Goal: Transaction & Acquisition: Book appointment/travel/reservation

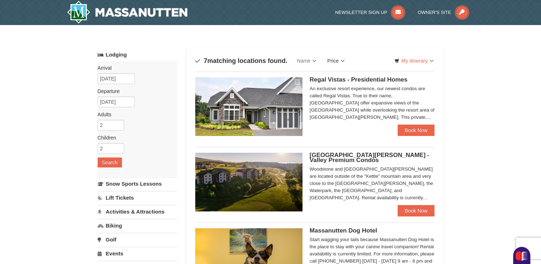
click at [344, 60] on link "Price" at bounding box center [336, 61] width 28 height 14
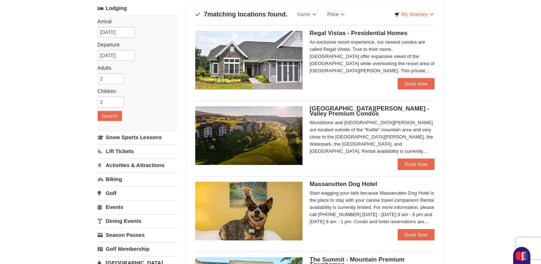
scroll to position [23, 0]
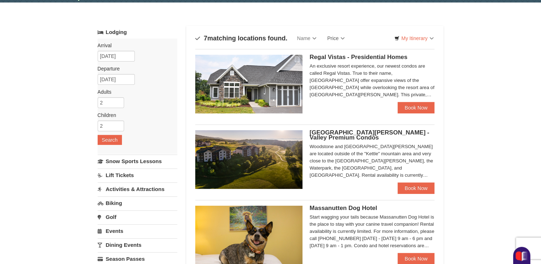
click at [359, 89] on div "An exclusive resort experience, our newest condos are called Regal Vistas. True…" at bounding box center [372, 81] width 125 height 36
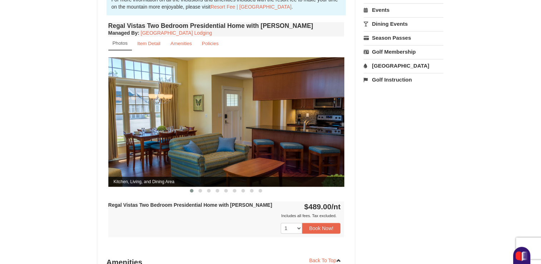
scroll to position [67, 0]
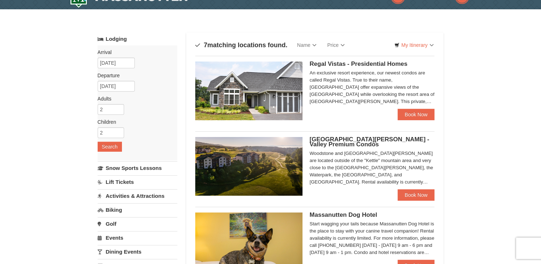
scroll to position [23, 0]
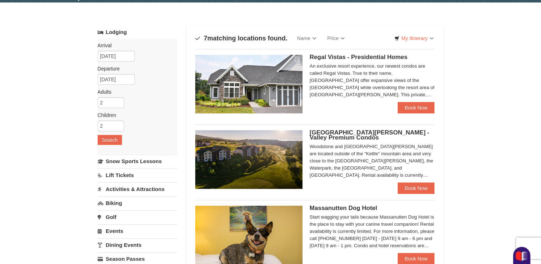
click at [335, 137] on h5 "[GEOGRAPHIC_DATA][PERSON_NAME] - Valley Premium Condos" at bounding box center [372, 135] width 125 height 10
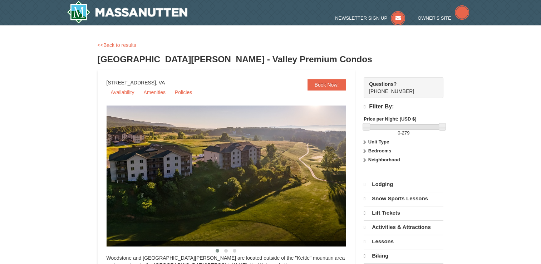
select select "10"
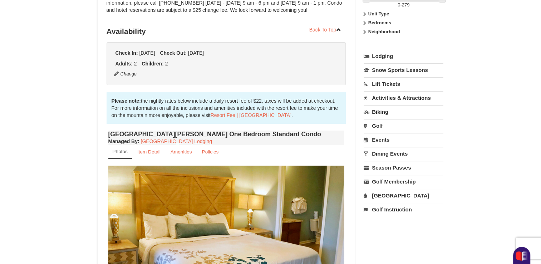
scroll to position [193, 0]
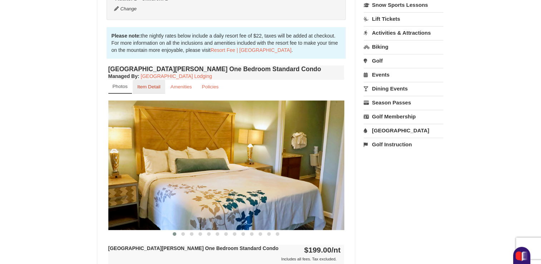
click at [155, 88] on small "Item Detail" at bounding box center [148, 86] width 23 height 5
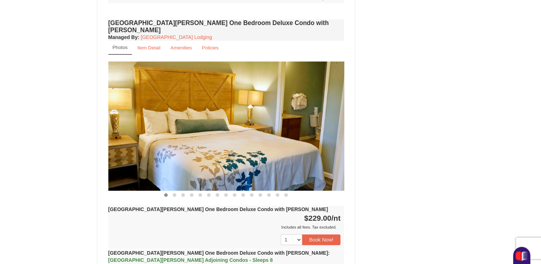
scroll to position [442, 0]
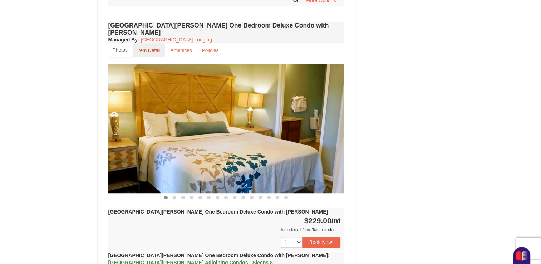
click at [152, 48] on small "Item Detail" at bounding box center [148, 50] width 23 height 5
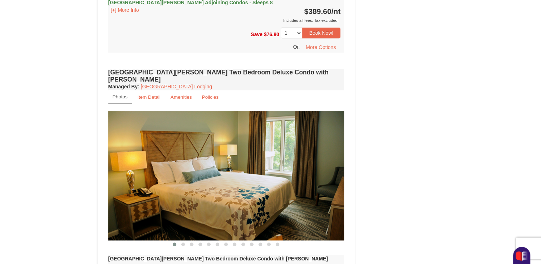
scroll to position [598, 0]
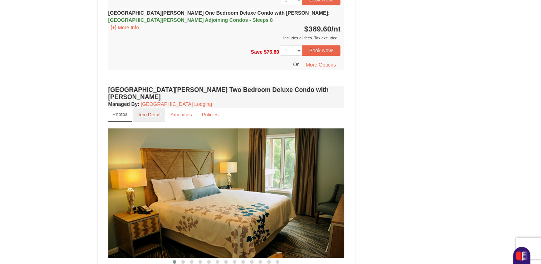
click at [154, 112] on small "Item Detail" at bounding box center [148, 114] width 23 height 5
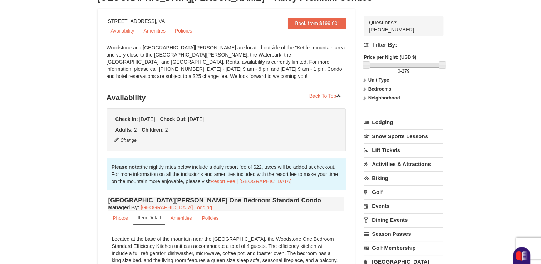
scroll to position [0, 0]
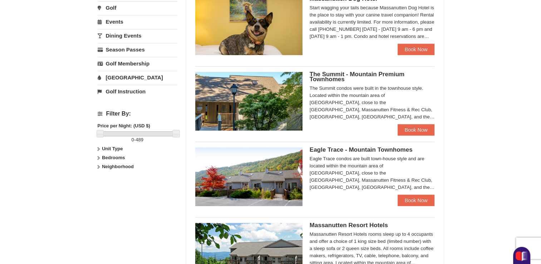
scroll to position [234, 0]
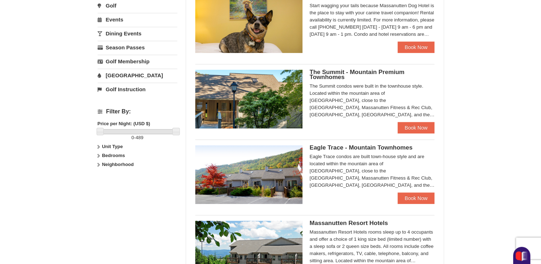
click at [373, 71] on span "The Summit - Mountain Premium Townhomes" at bounding box center [357, 75] width 95 height 12
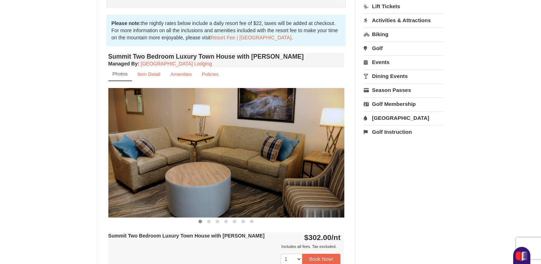
scroll to position [210, 0]
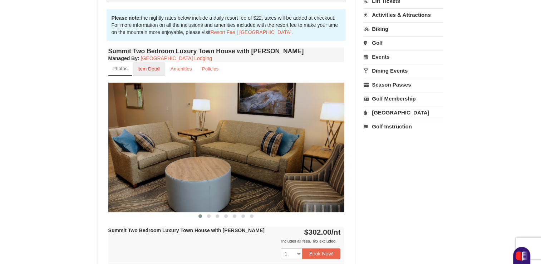
click at [141, 69] on small "Item Detail" at bounding box center [148, 68] width 23 height 5
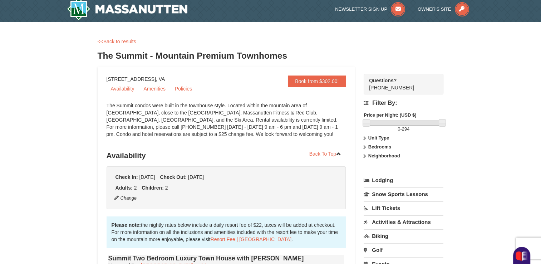
scroll to position [0, 0]
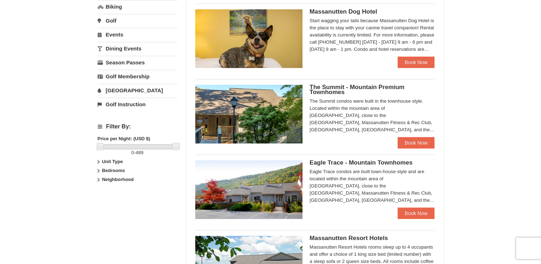
scroll to position [234, 0]
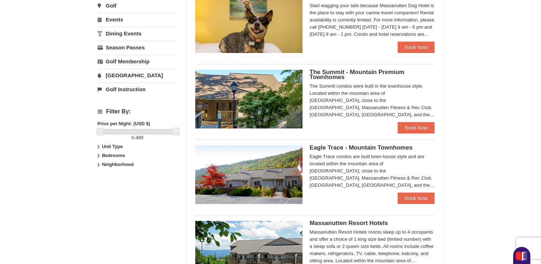
click at [384, 146] on span "Eagle Trace - Mountain Townhomes" at bounding box center [361, 147] width 103 height 7
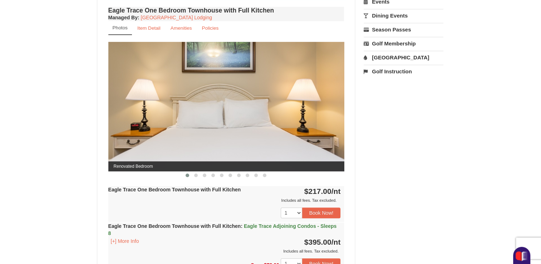
scroll to position [300, 0]
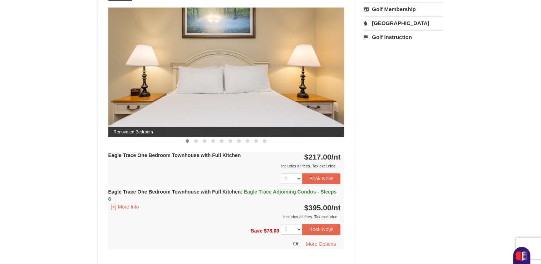
click at [316, 74] on img at bounding box center [226, 72] width 236 height 129
click at [196, 140] on span at bounding box center [196, 141] width 4 height 4
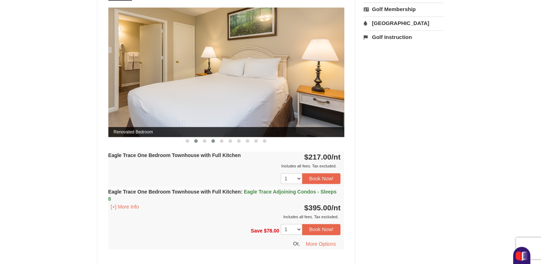
click at [212, 141] on span at bounding box center [214, 141] width 4 height 4
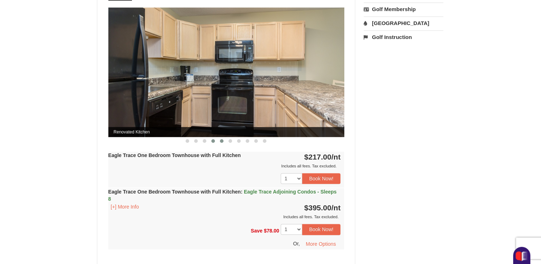
click at [220, 140] on span at bounding box center [222, 141] width 4 height 4
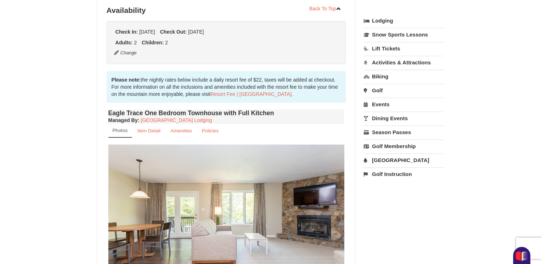
scroll to position [142, 0]
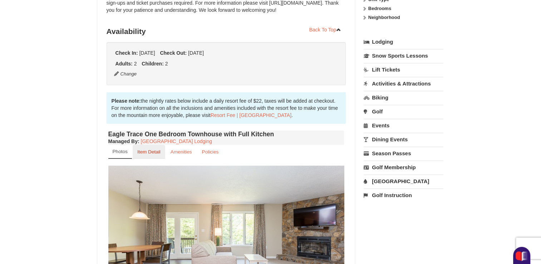
click at [158, 151] on small "Item Detail" at bounding box center [148, 151] width 23 height 5
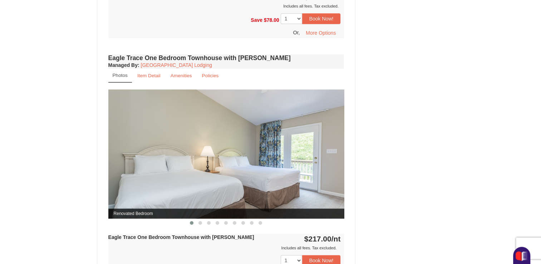
scroll to position [443, 0]
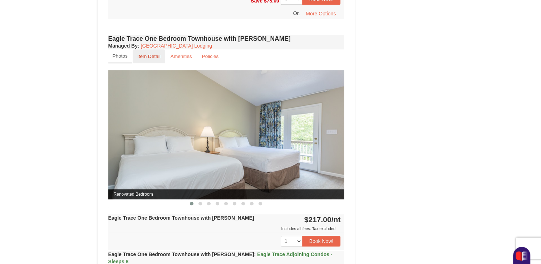
click at [152, 58] on link "Item Detail" at bounding box center [149, 56] width 33 height 14
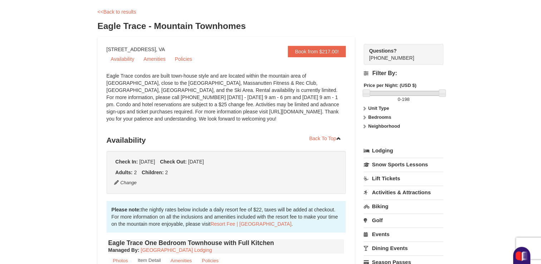
scroll to position [0, 0]
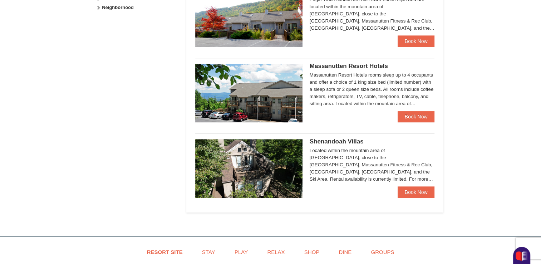
scroll to position [393, 0]
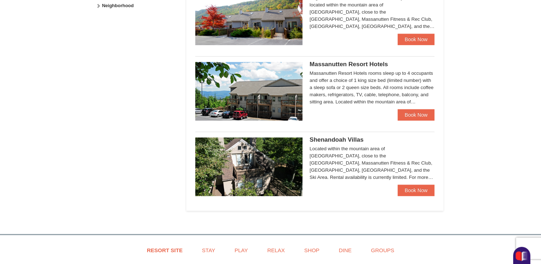
click at [353, 65] on span "Massanutten Resort Hotels" at bounding box center [349, 64] width 78 height 7
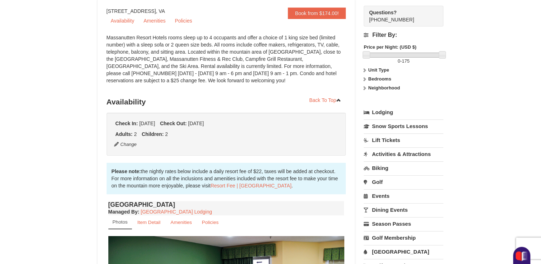
scroll to position [34, 0]
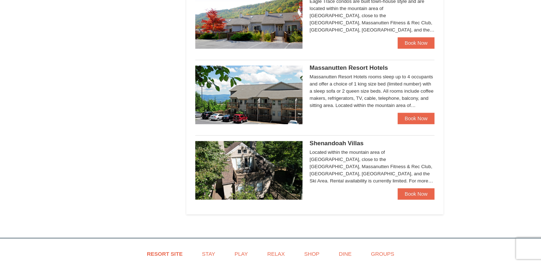
scroll to position [385, 0]
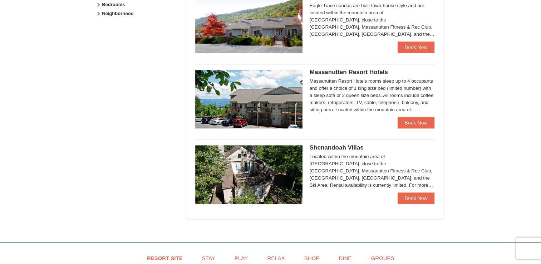
click at [349, 146] on span "Shenandoah Villas" at bounding box center [337, 147] width 54 height 7
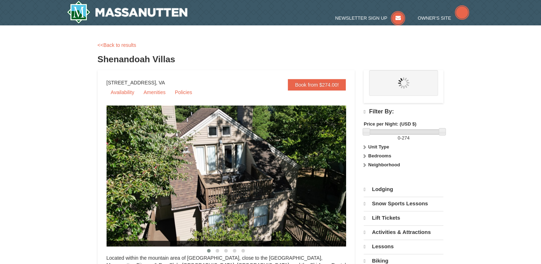
select select "10"
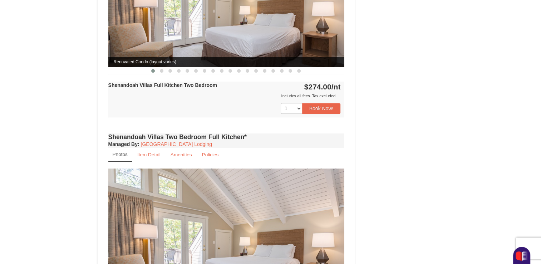
scroll to position [596, 0]
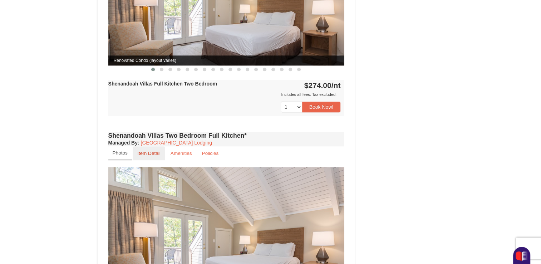
click at [145, 149] on link "Item Detail" at bounding box center [149, 153] width 33 height 14
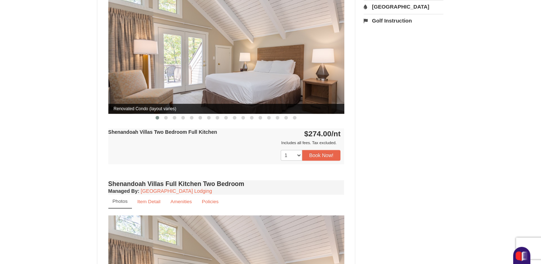
scroll to position [213, 0]
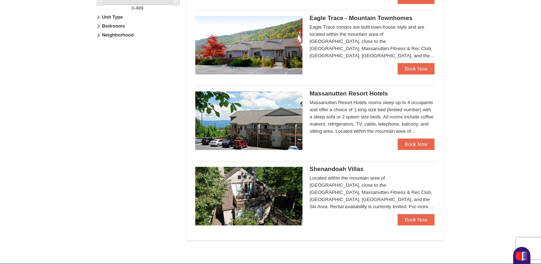
scroll to position [252, 0]
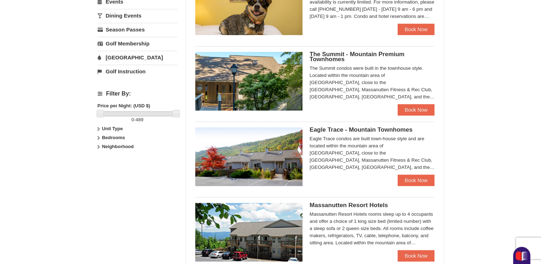
click at [330, 61] on span "The Summit - Mountain Premium Townhomes" at bounding box center [357, 57] width 95 height 12
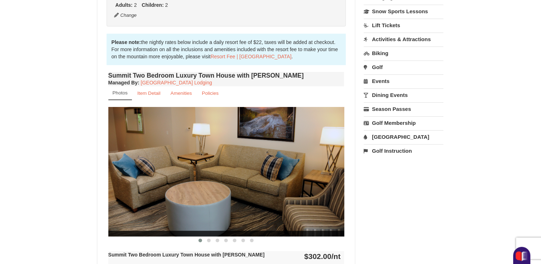
scroll to position [176, 0]
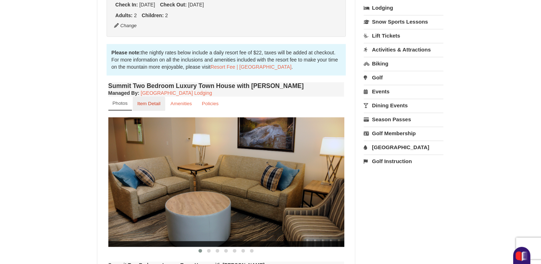
click at [160, 105] on link "Item Detail" at bounding box center [149, 104] width 33 height 14
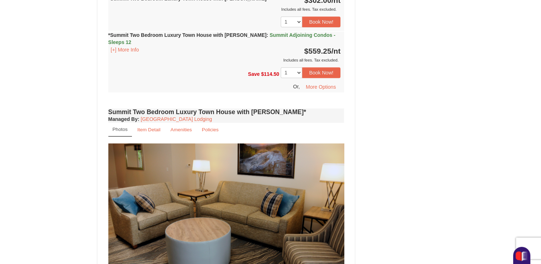
scroll to position [643, 0]
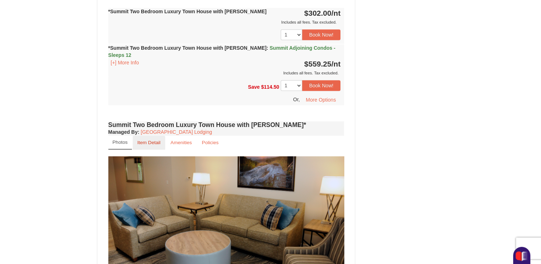
click at [147, 136] on link "Item Detail" at bounding box center [149, 143] width 33 height 14
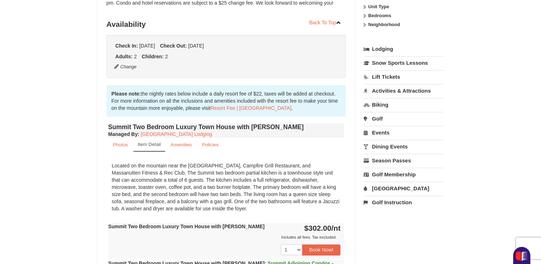
scroll to position [60, 0]
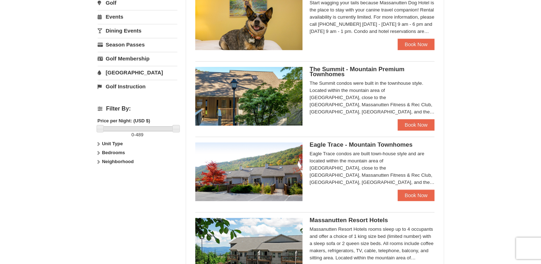
scroll to position [252, 0]
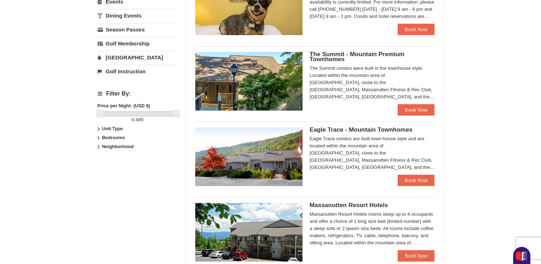
click at [365, 129] on span "Eagle Trace - Mountain Townhomes" at bounding box center [361, 129] width 103 height 7
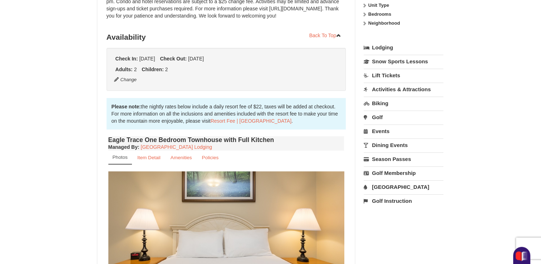
scroll to position [185, 0]
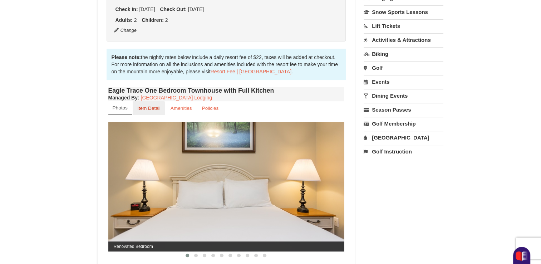
click at [149, 112] on link "Item Detail" at bounding box center [149, 108] width 33 height 14
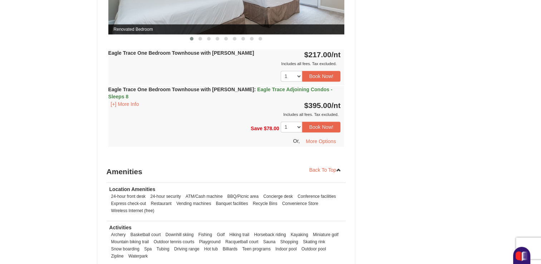
scroll to position [424, 0]
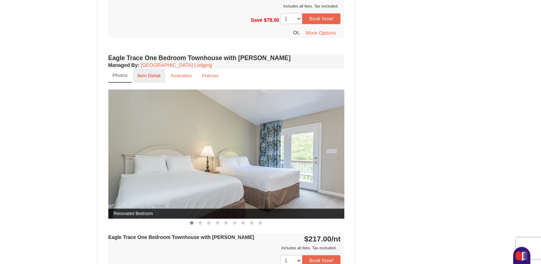
click at [159, 76] on small "Item Detail" at bounding box center [148, 75] width 23 height 5
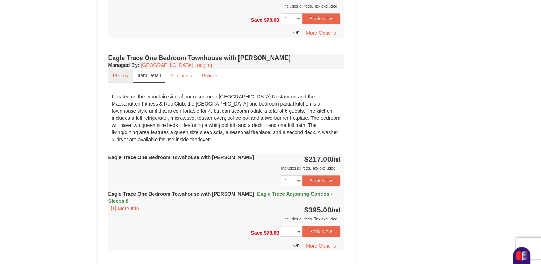
click at [123, 75] on small "Photos" at bounding box center [120, 75] width 15 height 5
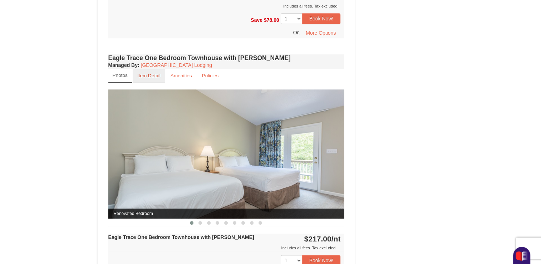
click at [150, 75] on small "Item Detail" at bounding box center [148, 75] width 23 height 5
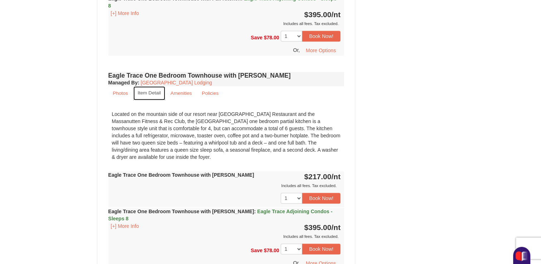
scroll to position [409, 0]
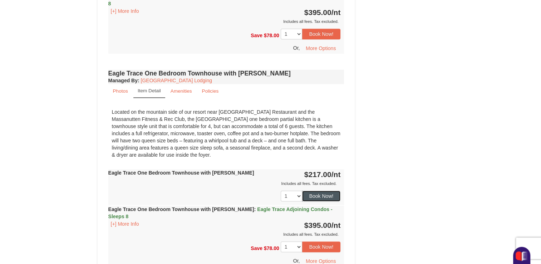
click at [321, 192] on button "Book Now!" at bounding box center [321, 196] width 39 height 11
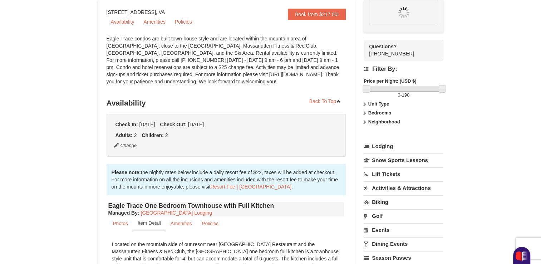
scroll to position [70, 0]
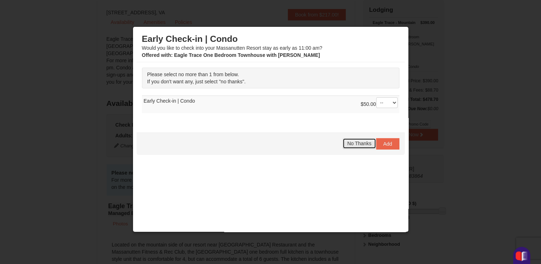
click at [348, 143] on span "No Thanks" at bounding box center [360, 144] width 24 height 6
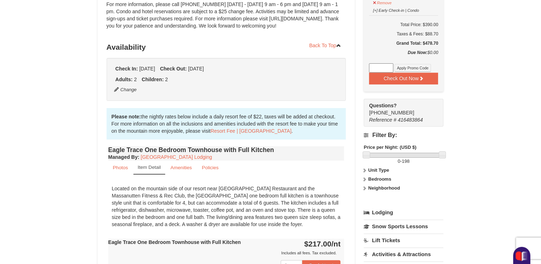
scroll to position [0, 0]
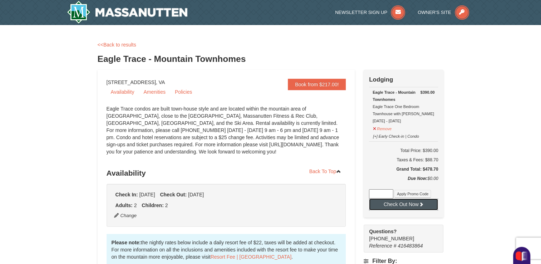
click at [402, 204] on button "Check Out Now" at bounding box center [403, 204] width 69 height 11
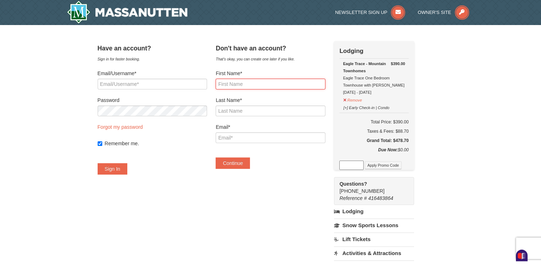
click at [273, 84] on input "First Name*" at bounding box center [271, 84] width 110 height 11
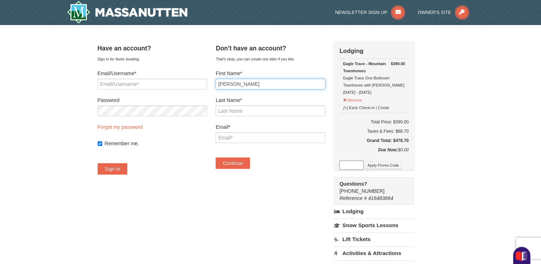
type input "[PERSON_NAME]"
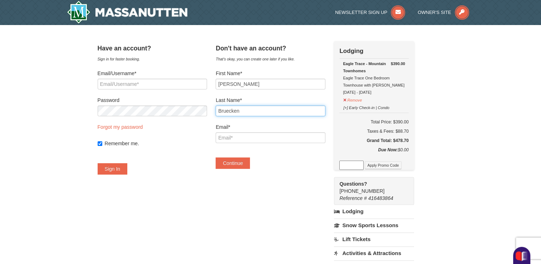
type input "Bruecken"
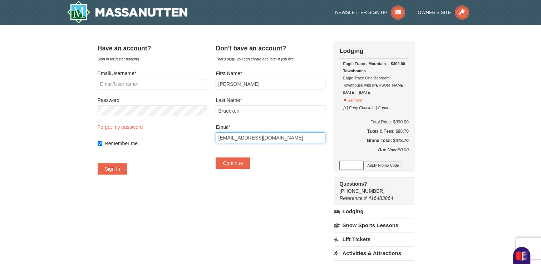
type input "cbruecken@live.com"
click at [194, 162] on form "Email/Username* Password Forgot my password Remember me. Sign In" at bounding box center [153, 122] width 110 height 105
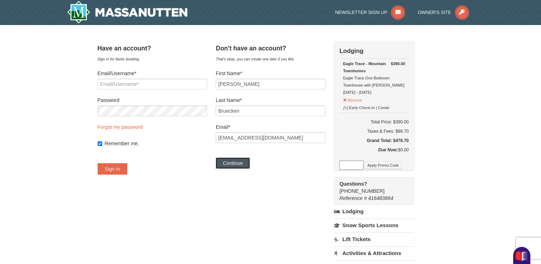
click at [245, 167] on button "Continue" at bounding box center [233, 162] width 34 height 11
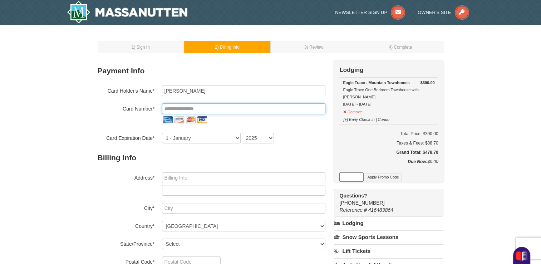
click at [206, 105] on input "tel" at bounding box center [244, 108] width 164 height 11
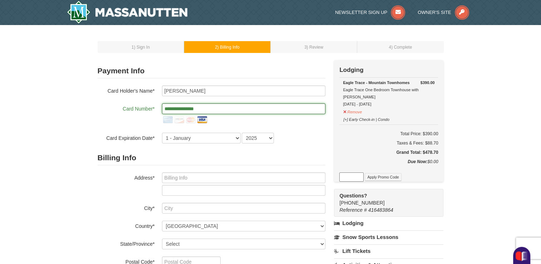
type input "**********"
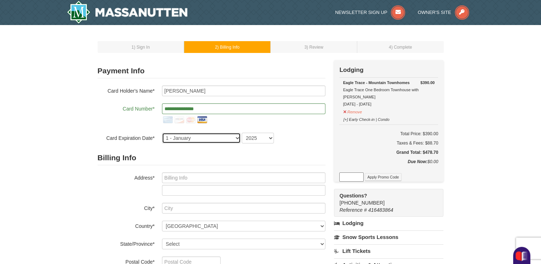
click at [237, 140] on select "1 - January 2 - February 3 - March 4 - April 5 - May 6 - June 7 - July 8 - Augu…" at bounding box center [201, 138] width 79 height 11
select select "3"
click at [162, 133] on select "1 - January 2 - February 3 - March 4 - April 5 - May 6 - June 7 - July 8 - Augu…" at bounding box center [201, 138] width 79 height 11
click at [270, 140] on select "2025 2026 2027 2028 2029 2030 2031 2032 2033 2034" at bounding box center [258, 138] width 32 height 11
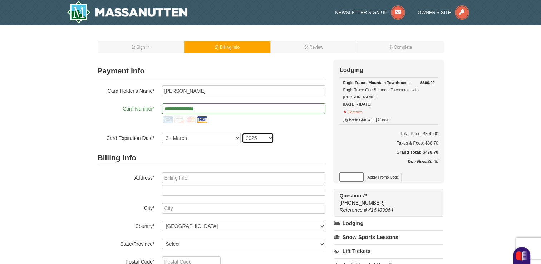
select select "2027"
click at [242, 133] on select "2025 2026 2027 2028 2029 2030 2031 2032 2033 2034" at bounding box center [258, 138] width 32 height 11
click at [200, 183] on div at bounding box center [244, 184] width 164 height 23
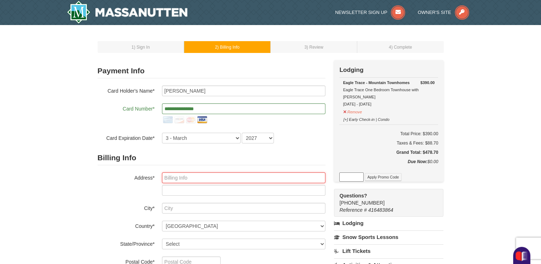
click at [200, 179] on input "text" at bounding box center [244, 178] width 164 height 11
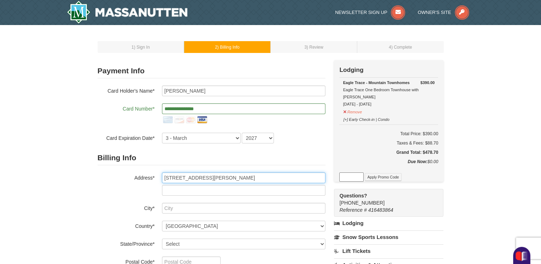
type input "2811 Glen Keld Court"
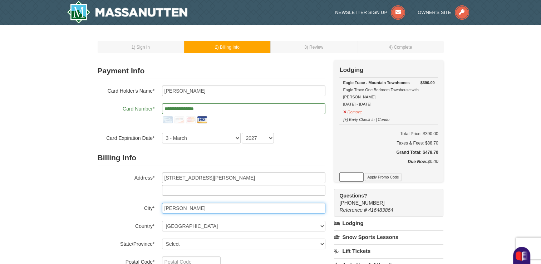
type input "Baldwin"
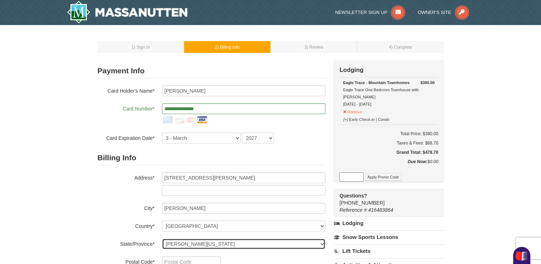
select select "MD"
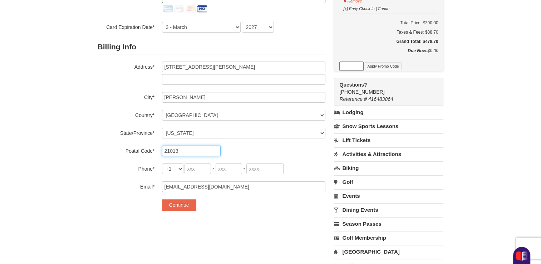
scroll to position [114, 0]
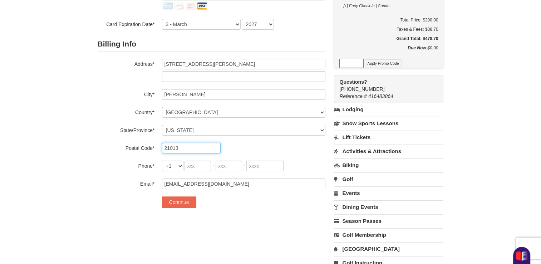
type input "21013"
click at [205, 162] on input "tel" at bounding box center [198, 166] width 26 height 11
type input "410"
type input "371"
type input "6236"
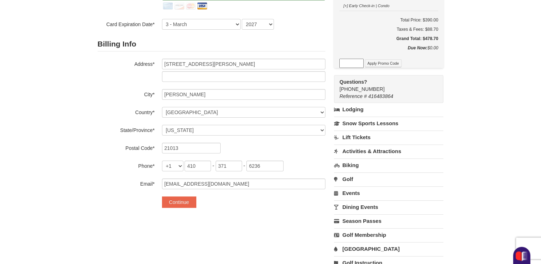
click at [134, 217] on div "**********" at bounding box center [271, 111] width 346 height 330
click at [176, 204] on button "Continue" at bounding box center [179, 201] width 34 height 11
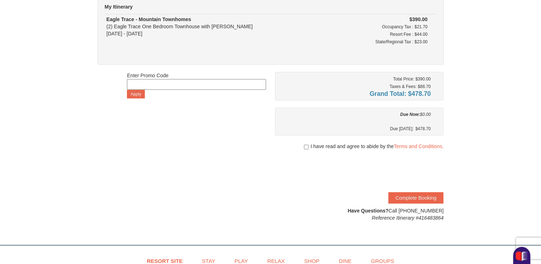
scroll to position [69, 0]
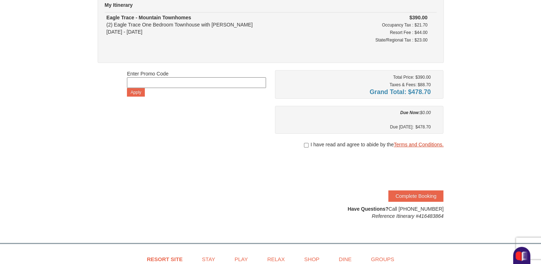
click at [429, 143] on link "Terms and Conditions." at bounding box center [419, 145] width 50 height 6
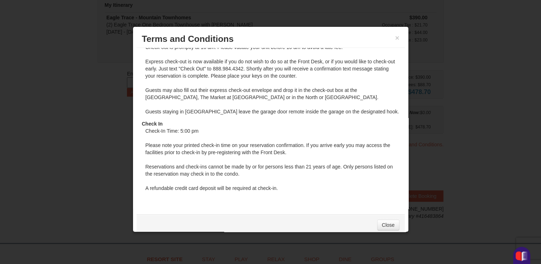
scroll to position [496, 0]
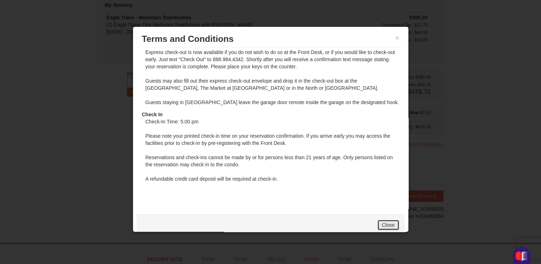
click at [379, 227] on link "Close" at bounding box center [389, 225] width 22 height 11
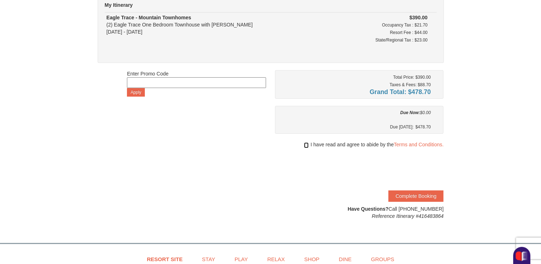
click at [305, 143] on input "checkbox" at bounding box center [306, 145] width 5 height 6
checkbox input "true"
click at [425, 197] on button "Complete Booking" at bounding box center [416, 195] width 55 height 11
